Goal: Task Accomplishment & Management: Use online tool/utility

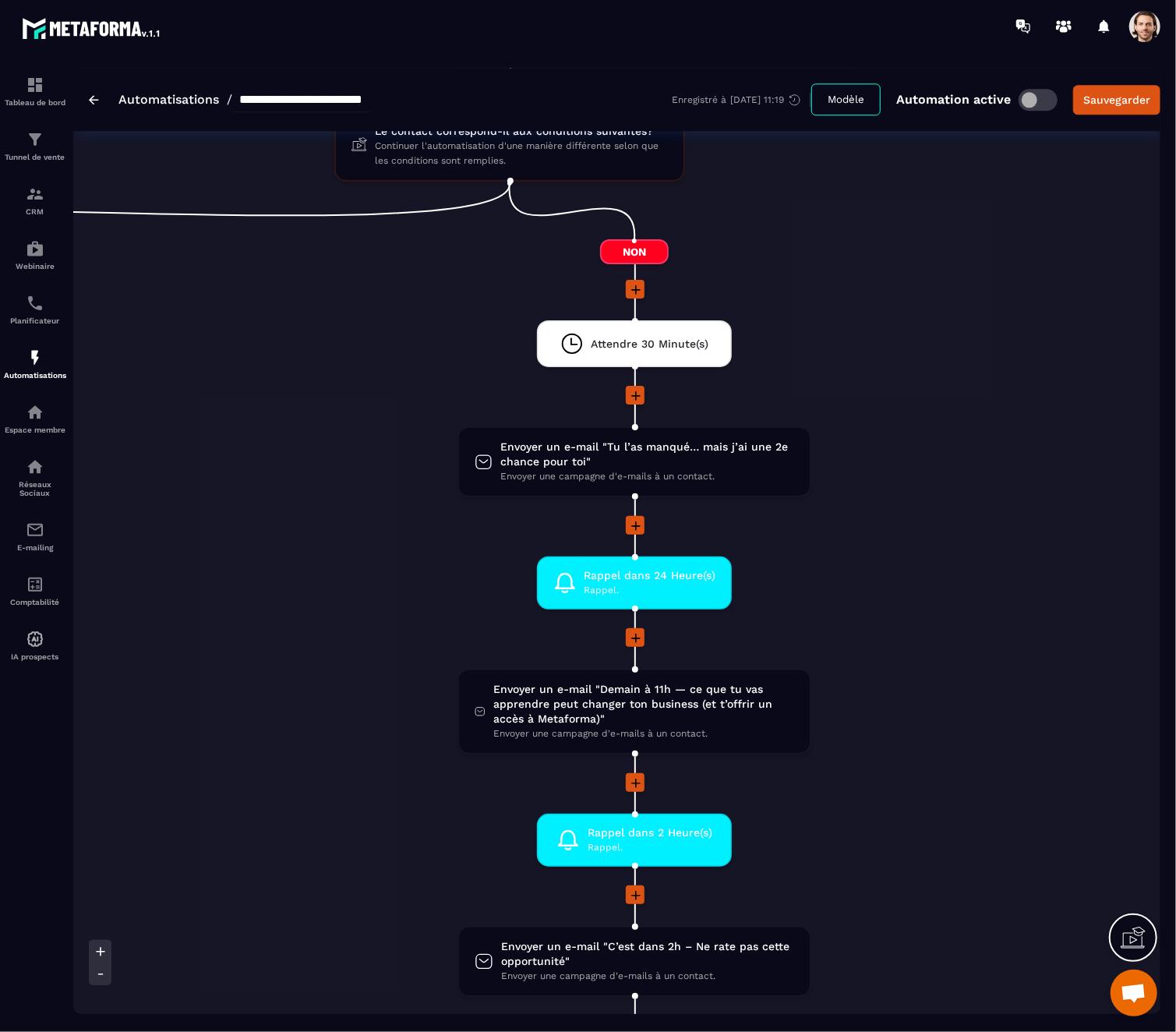
scroll to position [2412, 0]
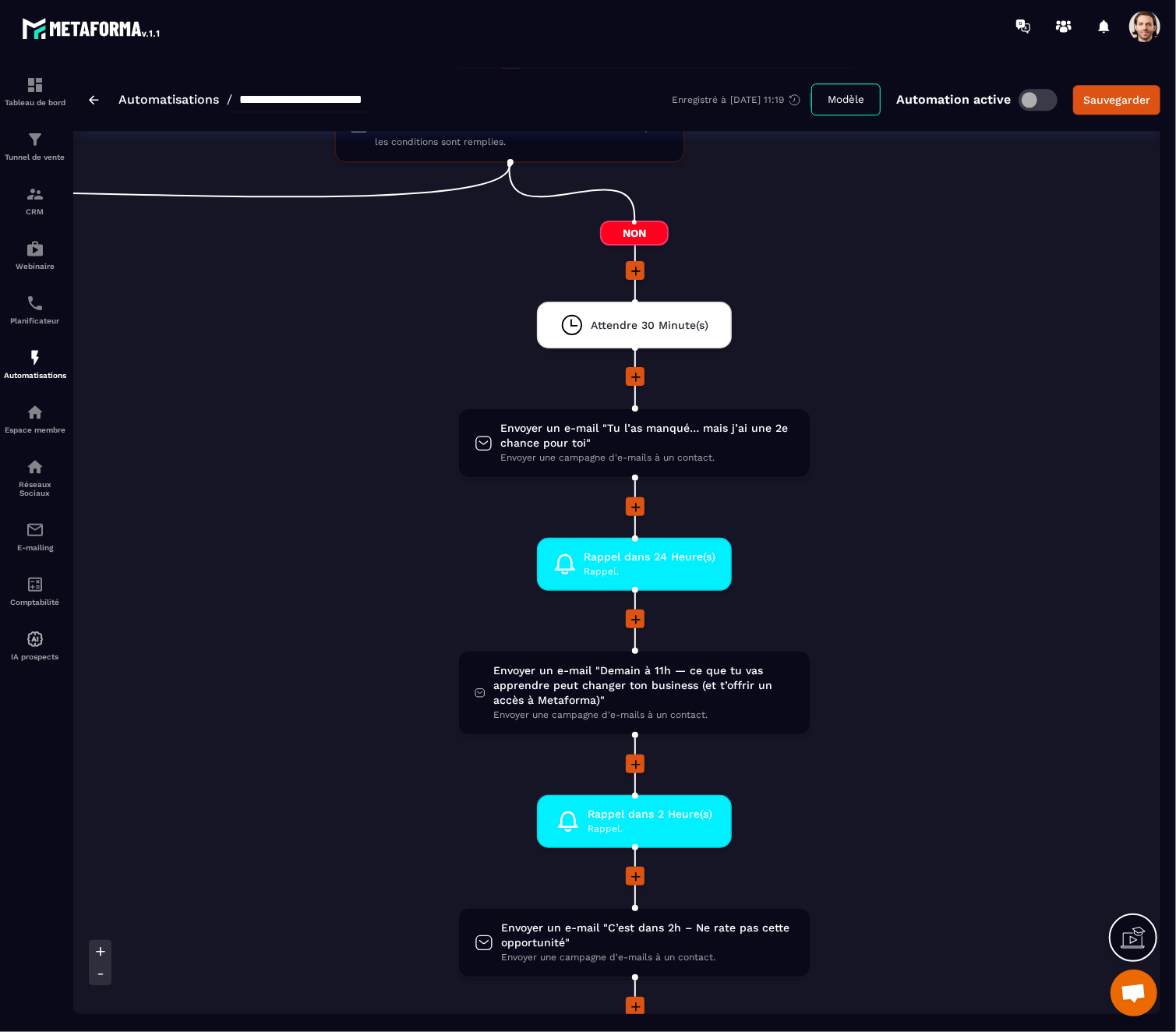
click at [875, 673] on li "Envoyer un e-mail "[DATE] à 11h — ce que tu vas apprendre peut changer ton busi…" at bounding box center [635, 702] width 1696 height 105
click at [936, 779] on li at bounding box center [635, 774] width 1696 height 40
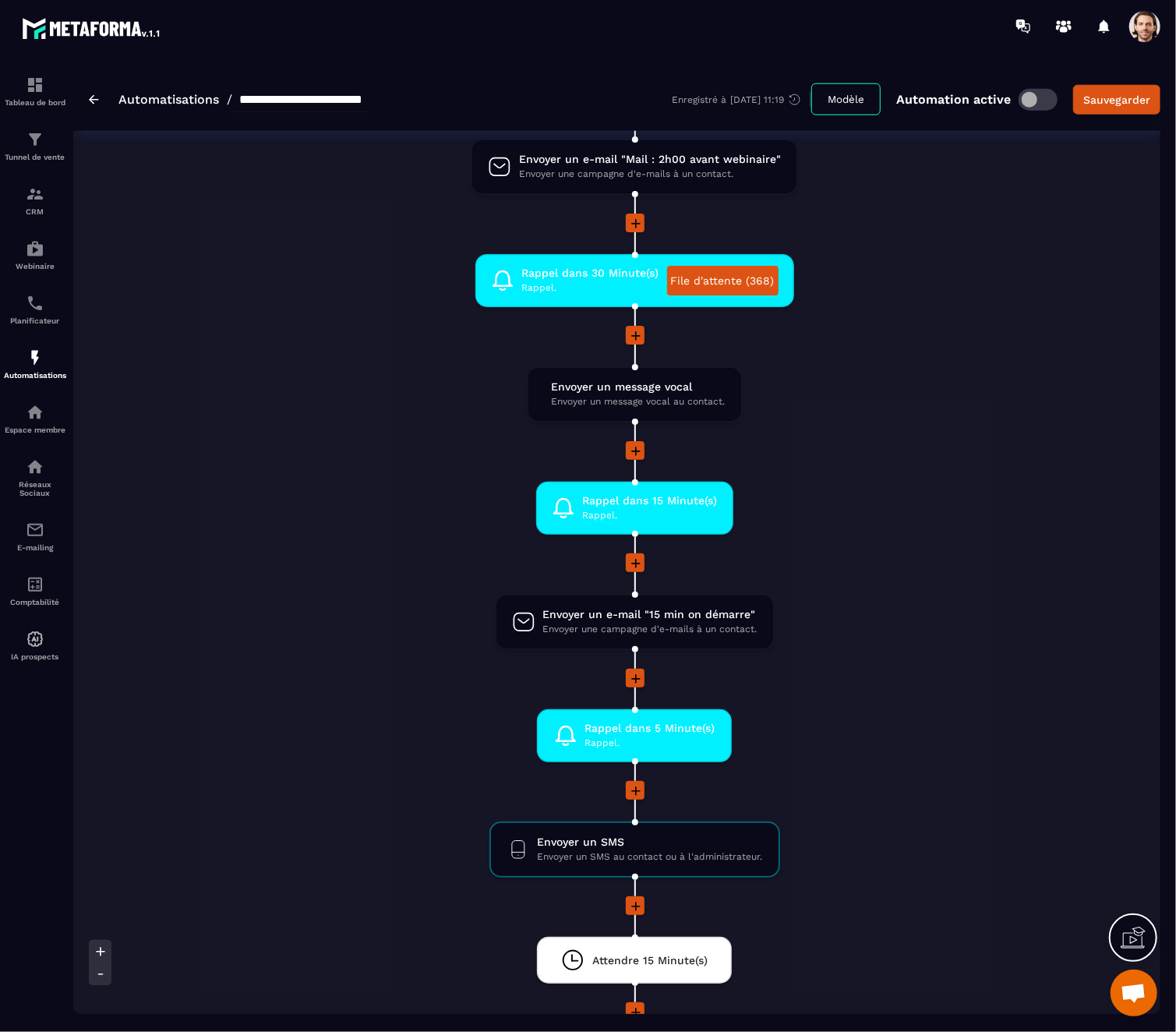
click at [936, 779] on li "Rappel dans 5 Minute(s) [PERSON_NAME]. drag-arrow" at bounding box center [635, 745] width 2298 height 72
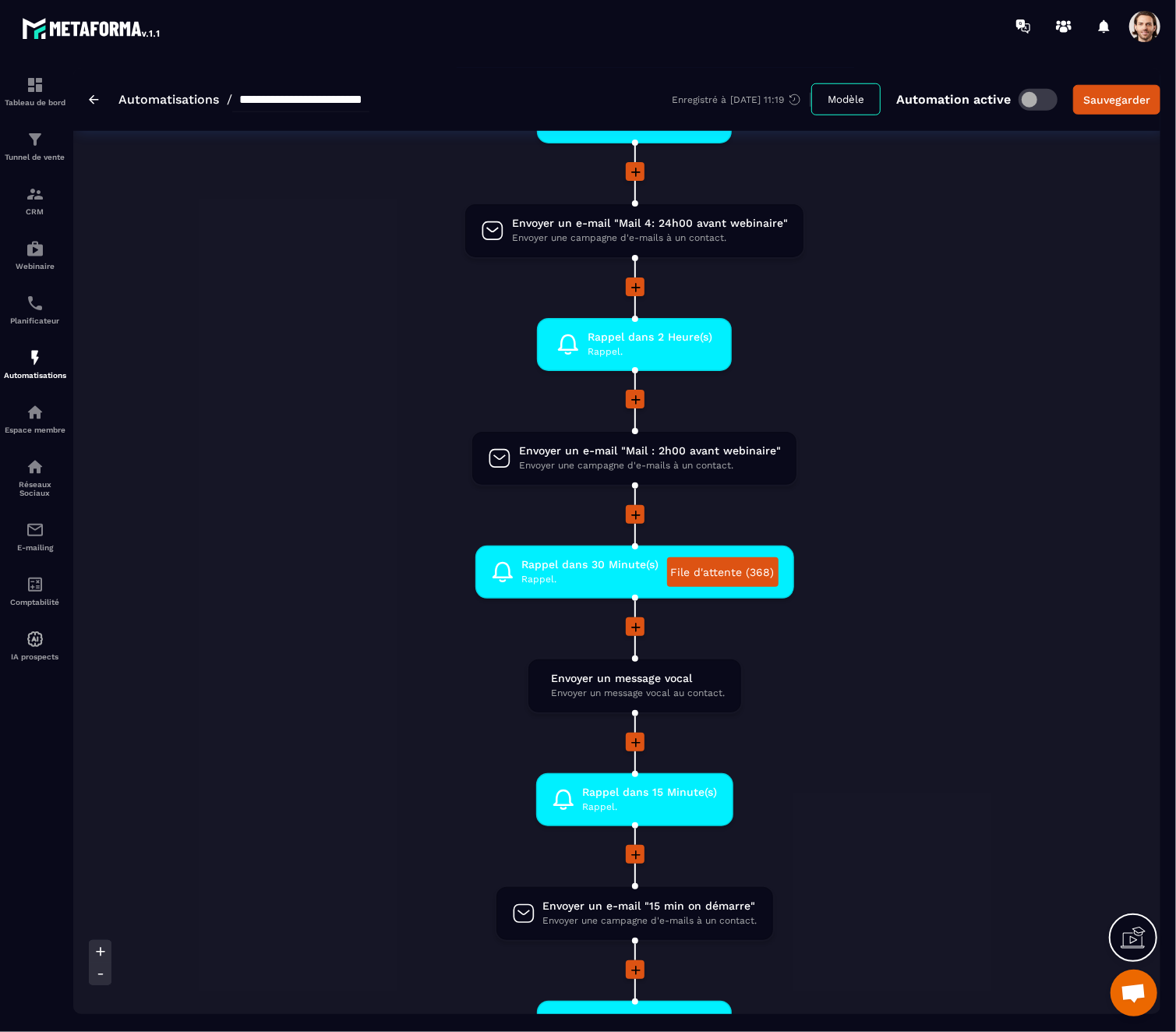
scroll to position [823, 0]
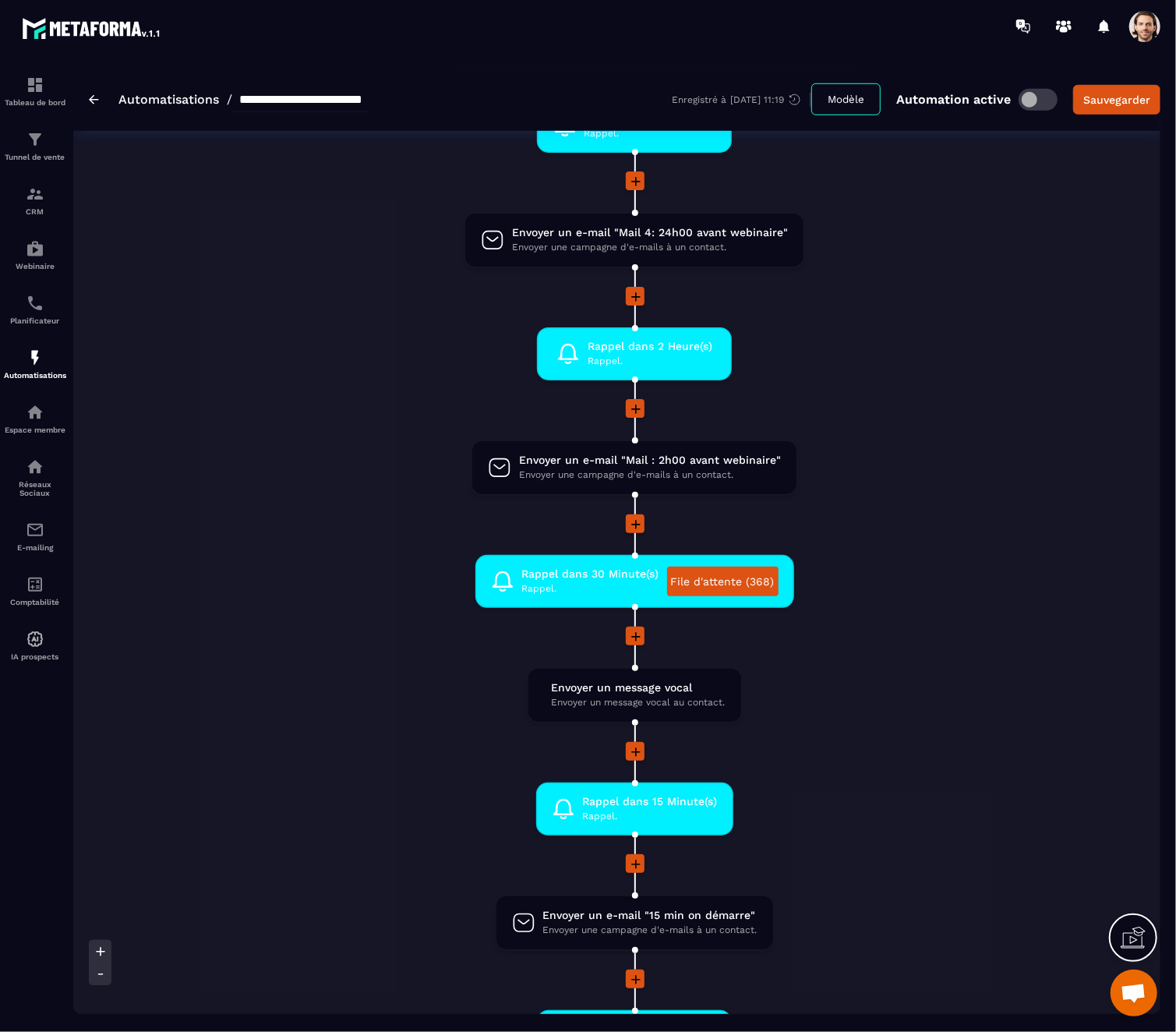
click at [944, 608] on li "Rappel dans 30 Minute(s) [PERSON_NAME]. File d'attente (368) drag-arrow" at bounding box center [635, 591] width 2298 height 72
